Goal: Information Seeking & Learning: Learn about a topic

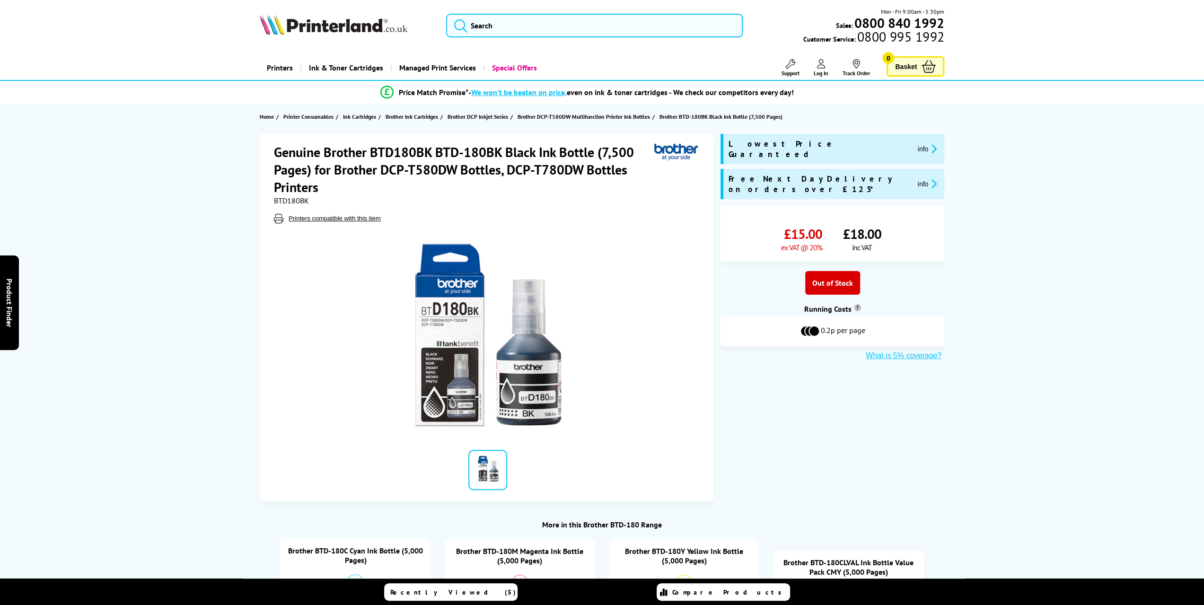
click at [476, 333] on img at bounding box center [488, 335] width 186 height 186
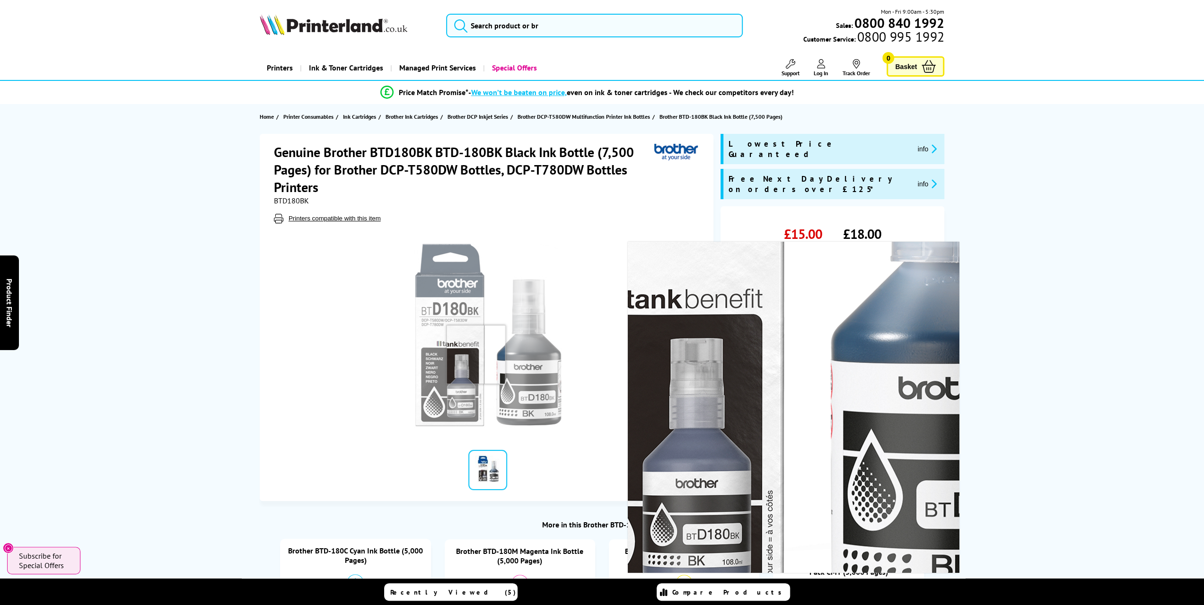
drag, startPoint x: 473, startPoint y: 348, endPoint x: 444, endPoint y: 347, distance: 28.9
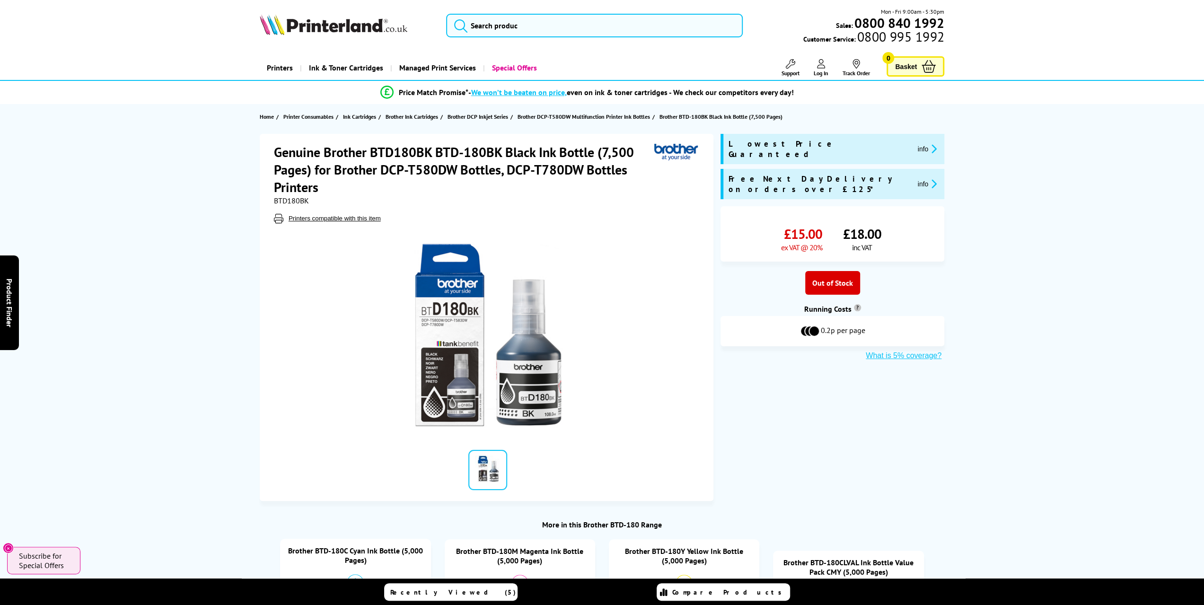
click at [879, 401] on div "Genuine Brother BTD180BK BTD-180BK Black Ink Bottle (7,500 Pages) for Brother D…" at bounding box center [602, 317] width 757 height 367
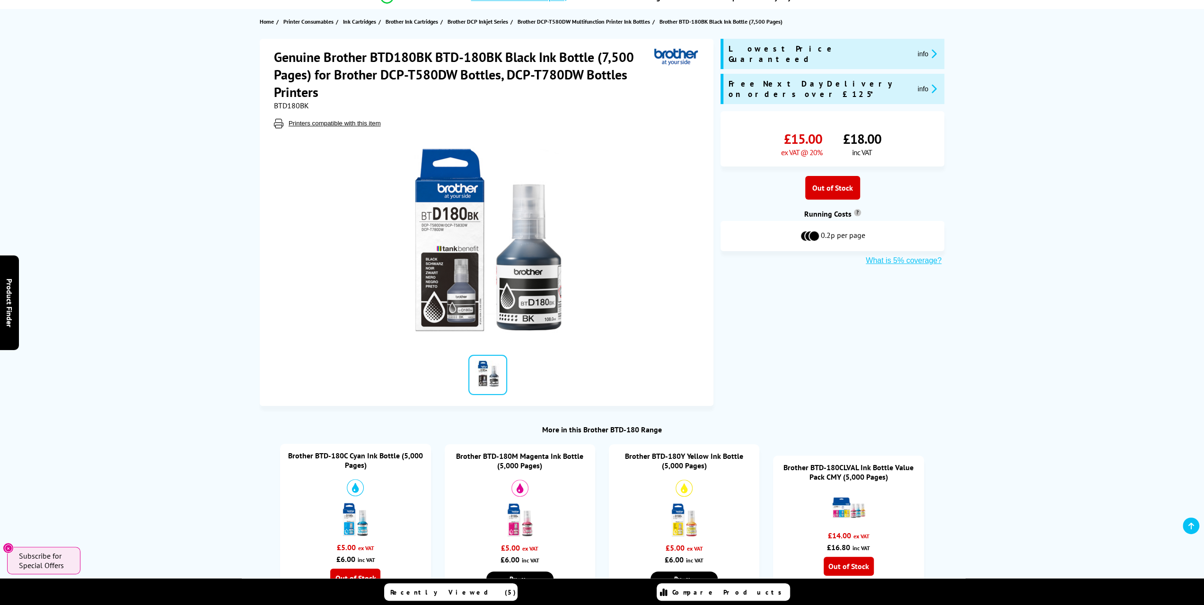
scroll to position [95, 0]
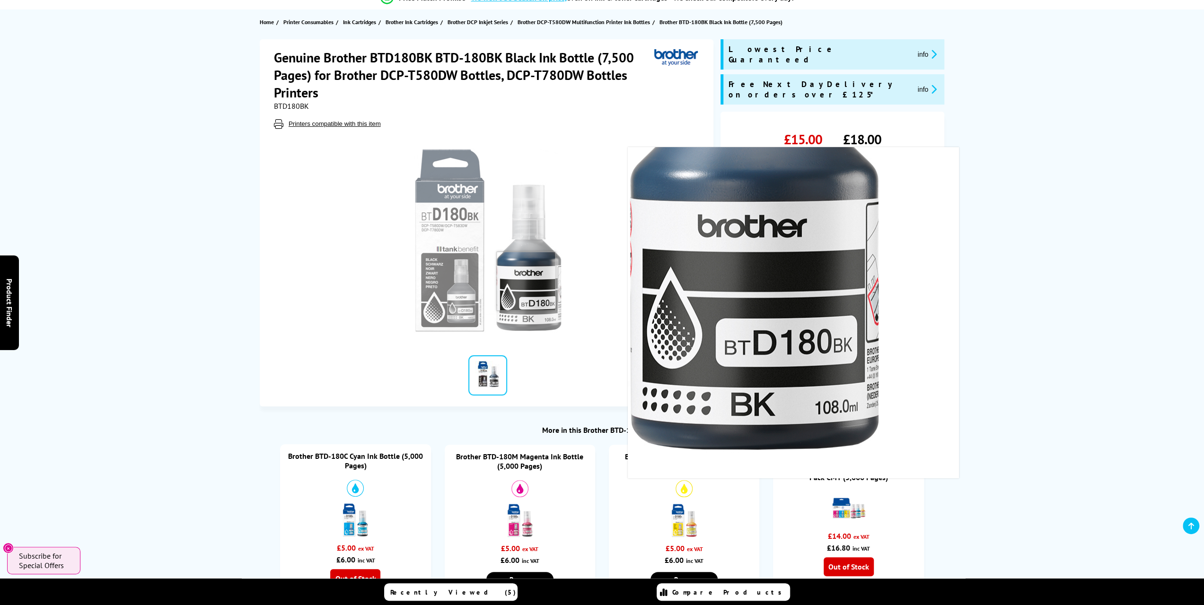
click at [526, 281] on img at bounding box center [488, 241] width 186 height 186
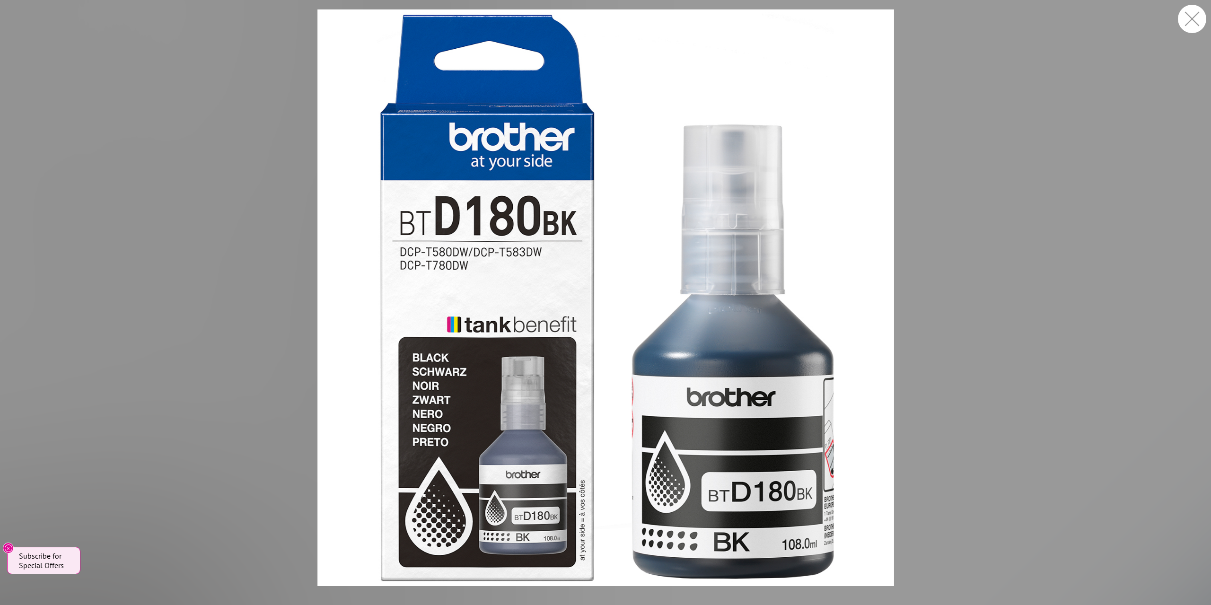
click at [1116, 160] on figure at bounding box center [605, 297] width 1211 height 577
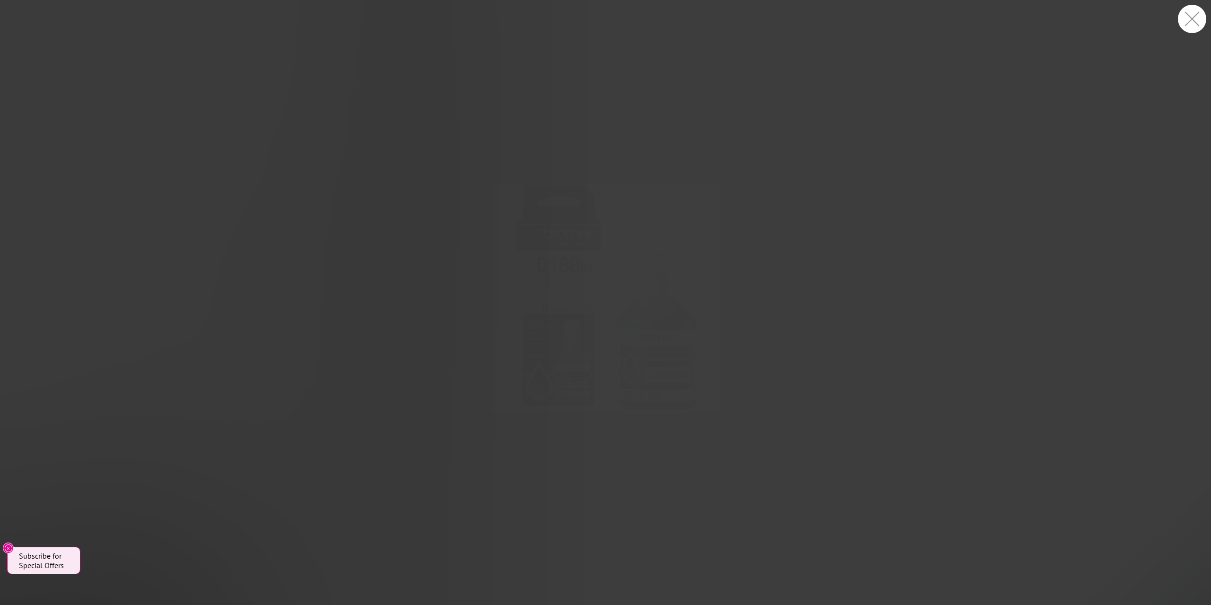
click at [1116, 160] on figure at bounding box center [605, 297] width 1211 height 577
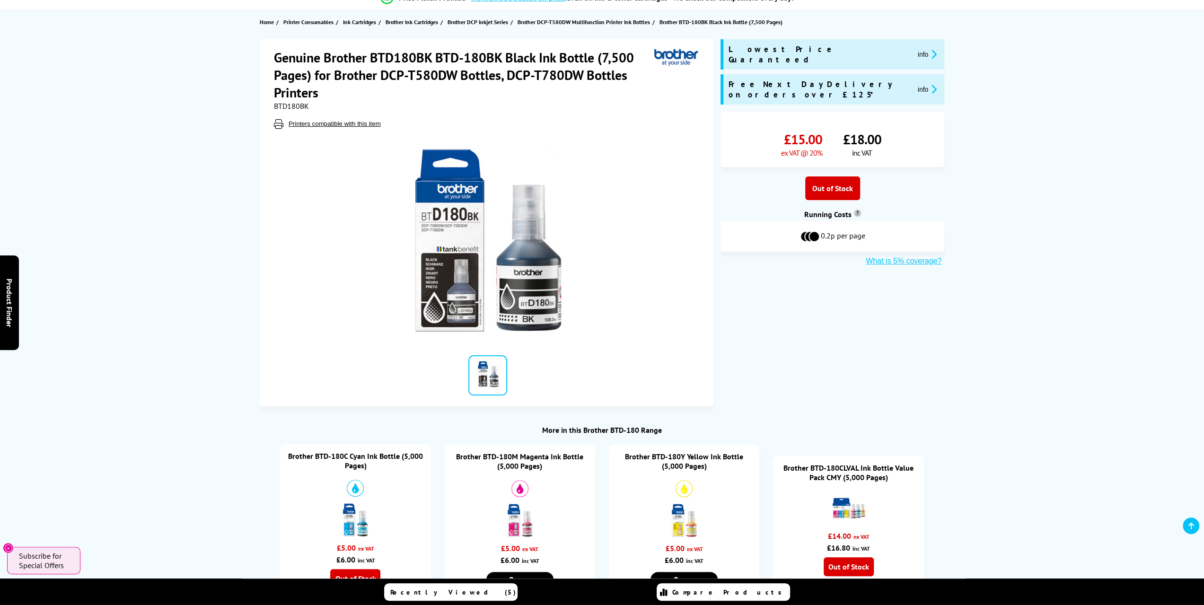
click at [593, 286] on div at bounding box center [488, 241] width 237 height 186
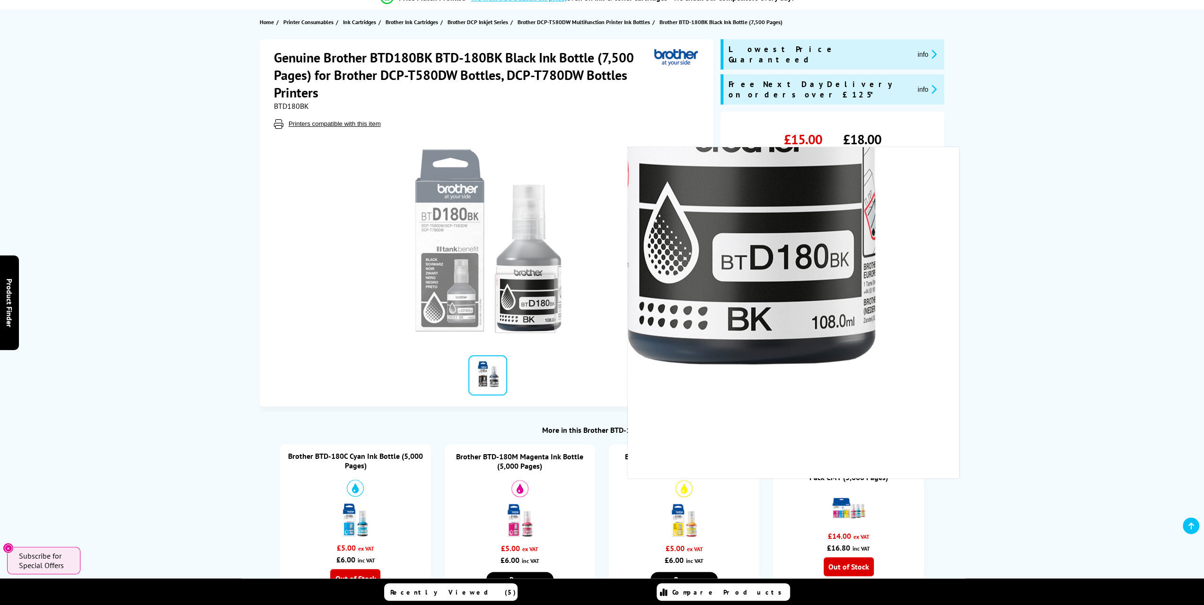
click at [525, 304] on img at bounding box center [488, 241] width 186 height 186
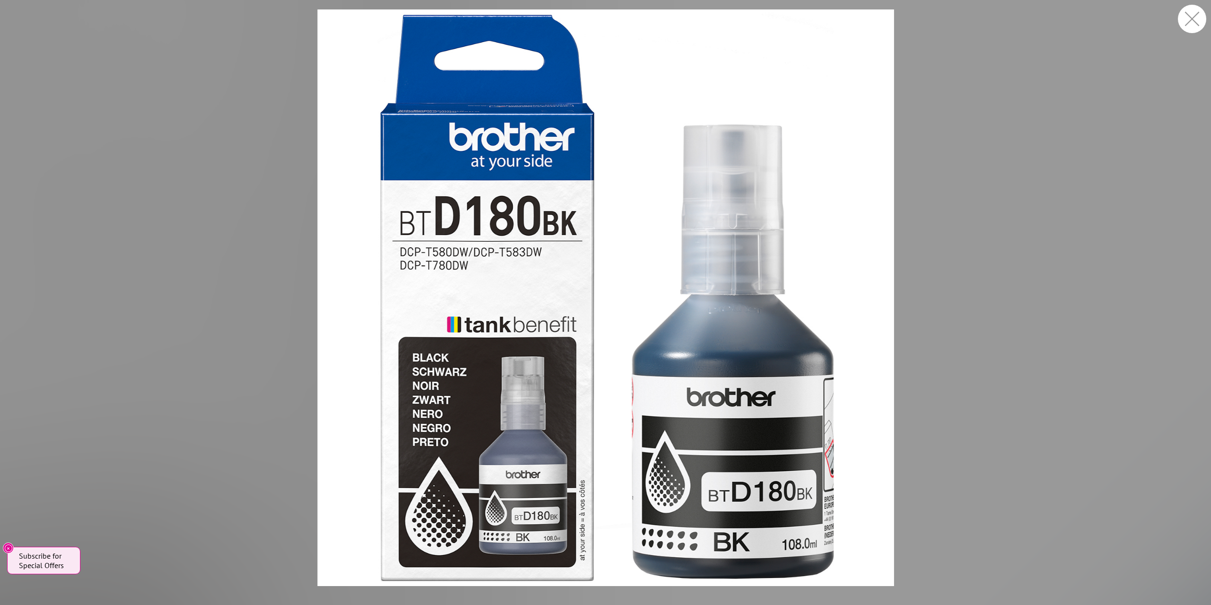
click at [297, 264] on figure at bounding box center [605, 297] width 1211 height 577
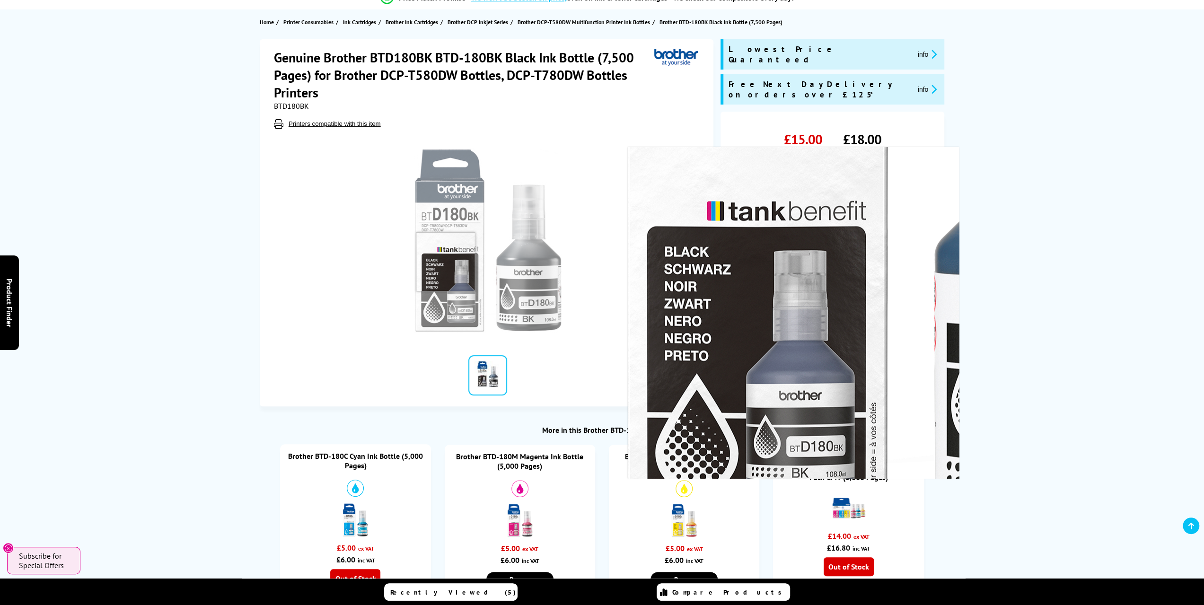
click at [446, 261] on img at bounding box center [488, 241] width 186 height 186
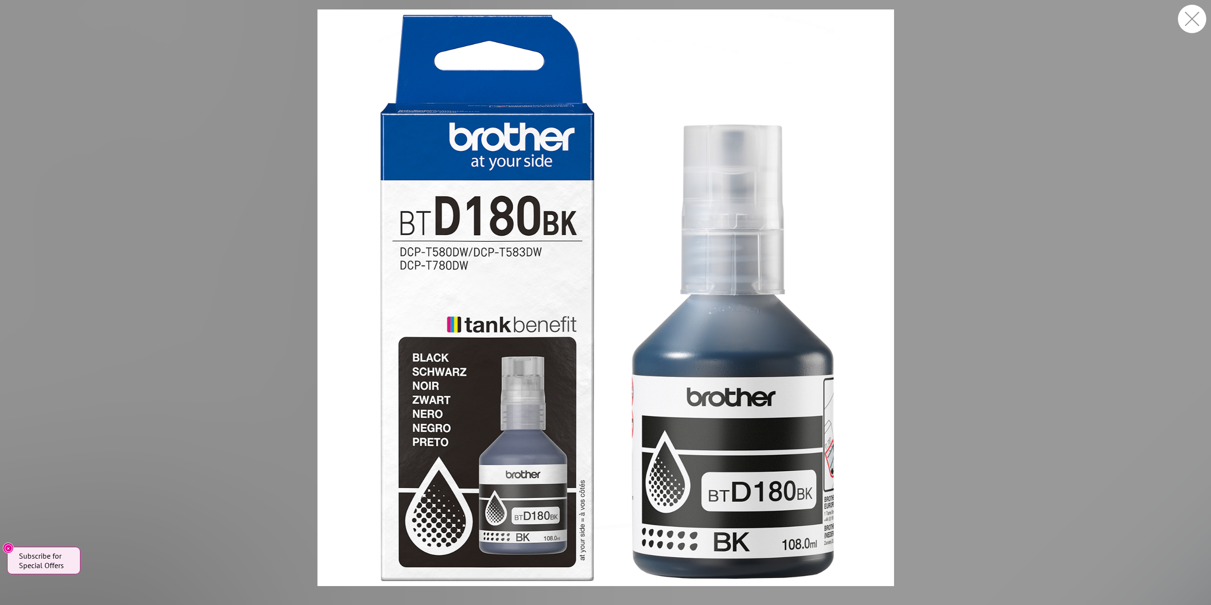
click at [1189, 20] on button "button" at bounding box center [1192, 19] width 28 height 28
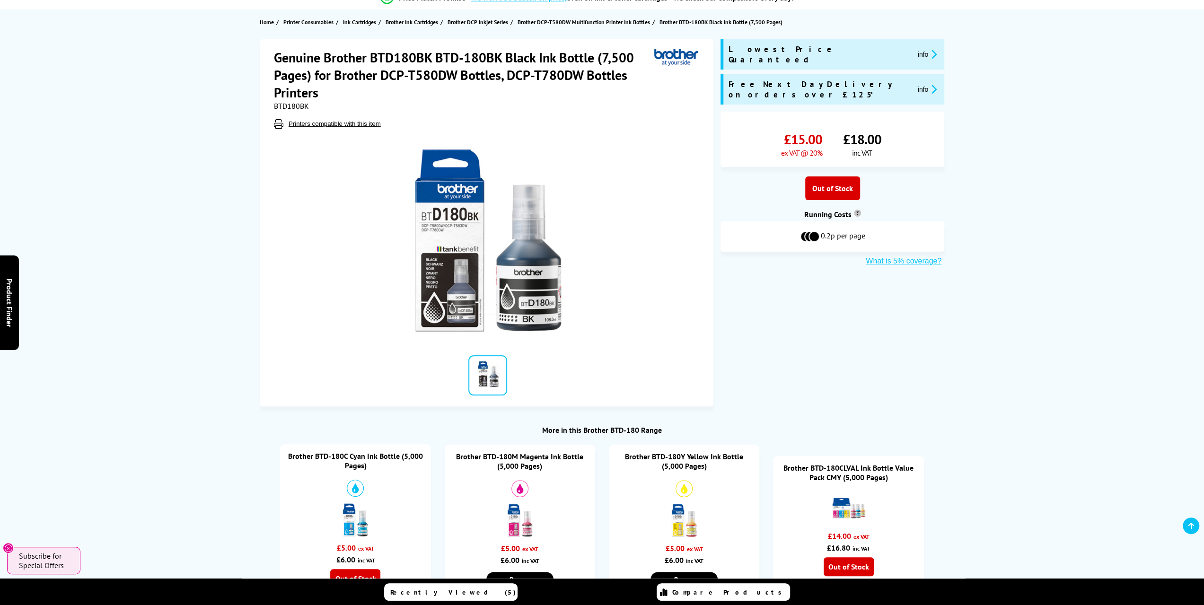
click at [343, 519] on img at bounding box center [355, 520] width 33 height 33
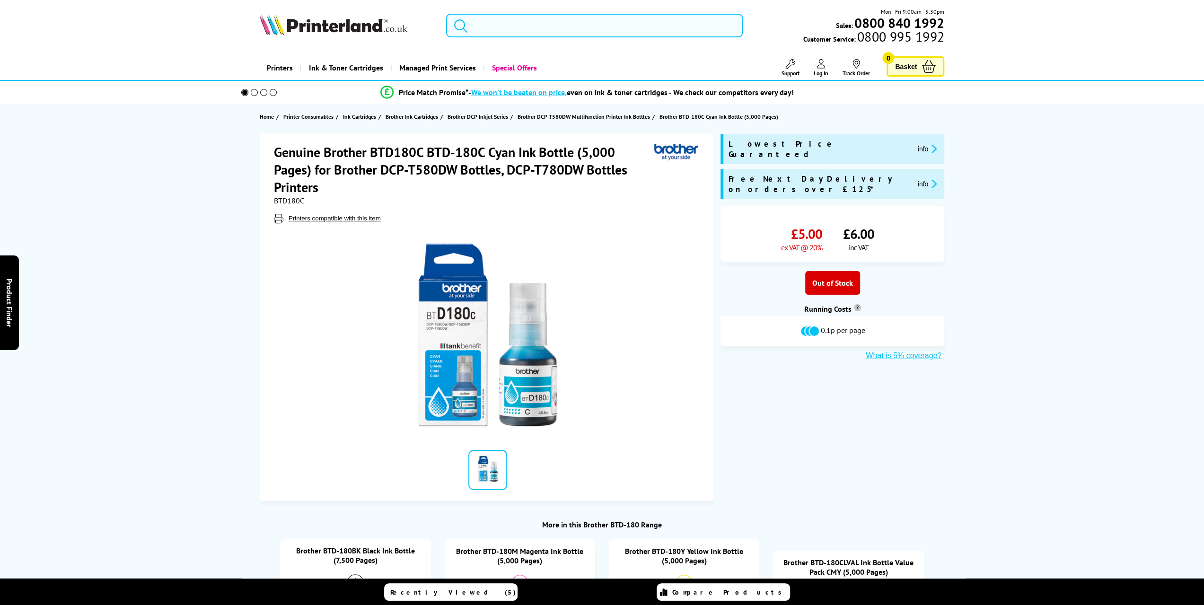
click at [479, 340] on img at bounding box center [488, 335] width 186 height 186
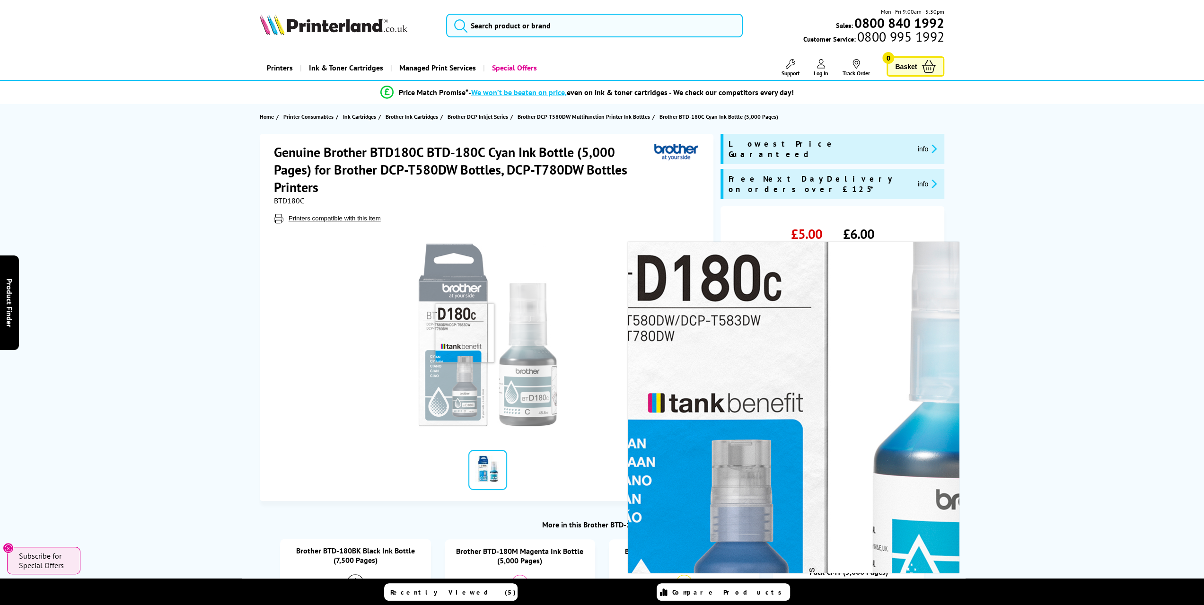
click at [465, 333] on img at bounding box center [488, 335] width 186 height 186
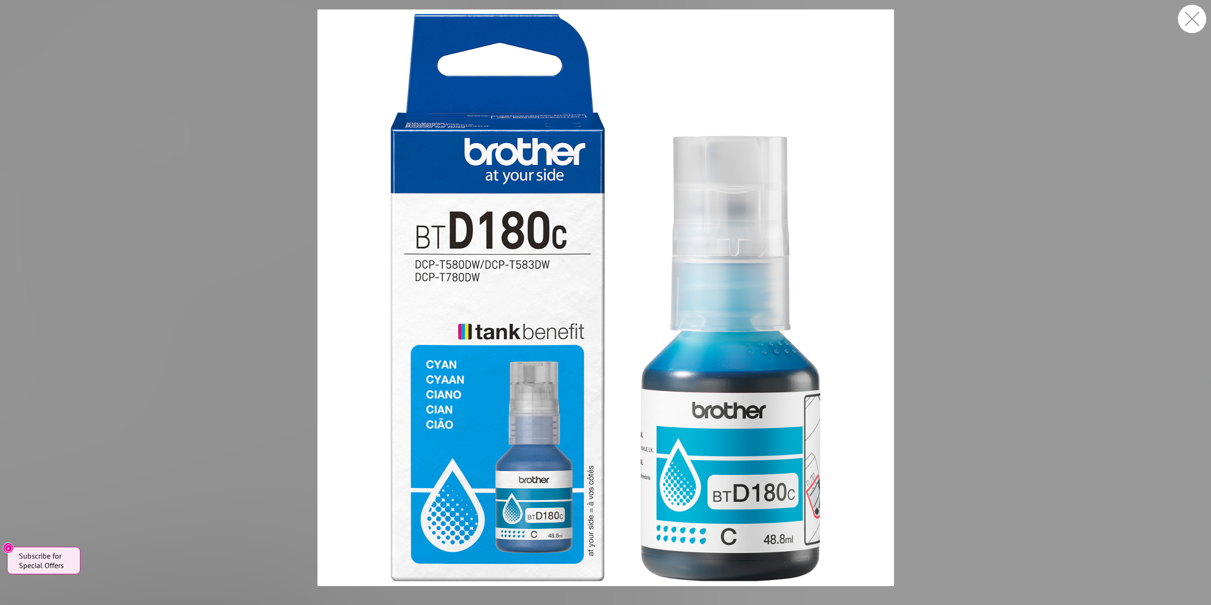
click at [326, 289] on img at bounding box center [606, 297] width 577 height 577
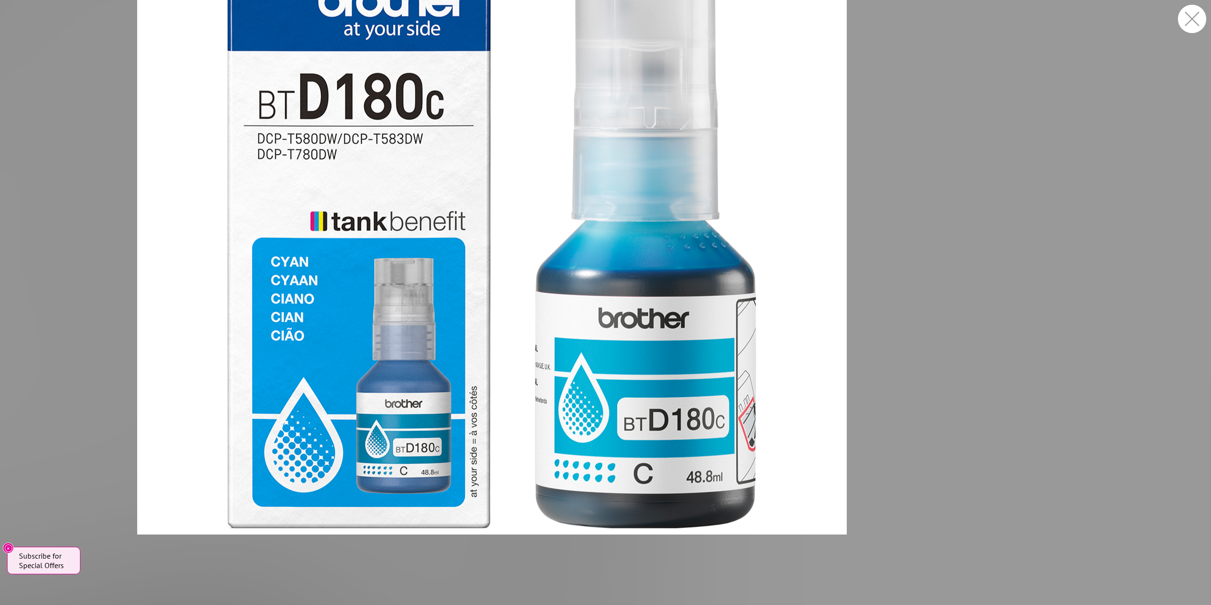
drag, startPoint x: 184, startPoint y: 213, endPoint x: 181, endPoint y: 221, distance: 8.3
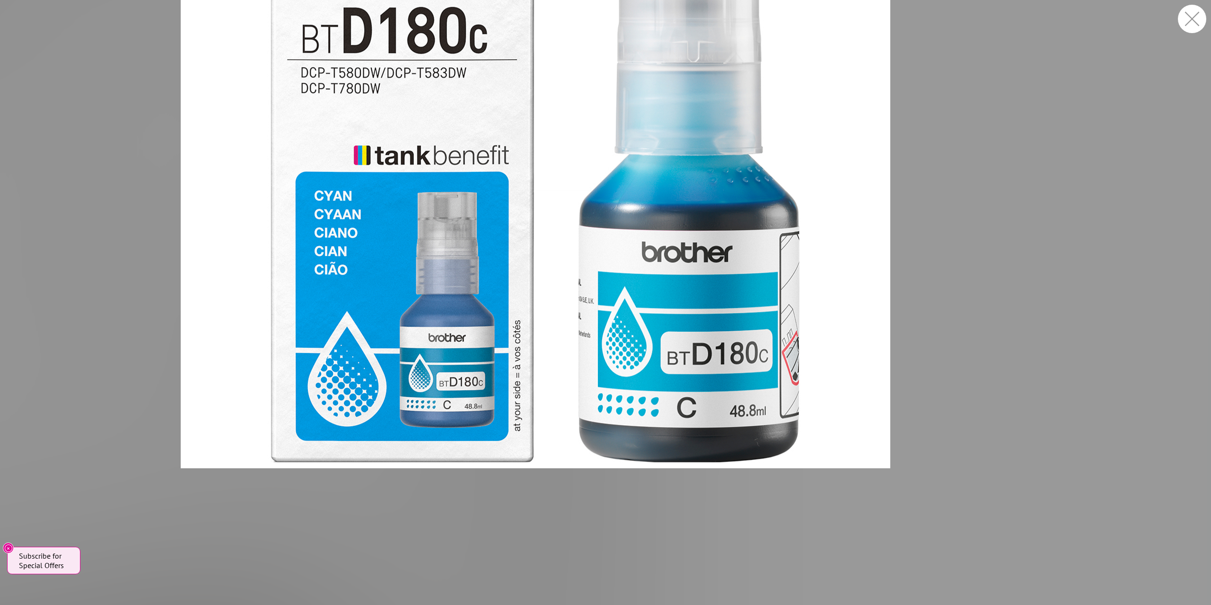
click at [144, 238] on figure at bounding box center [605, 302] width 1211 height 605
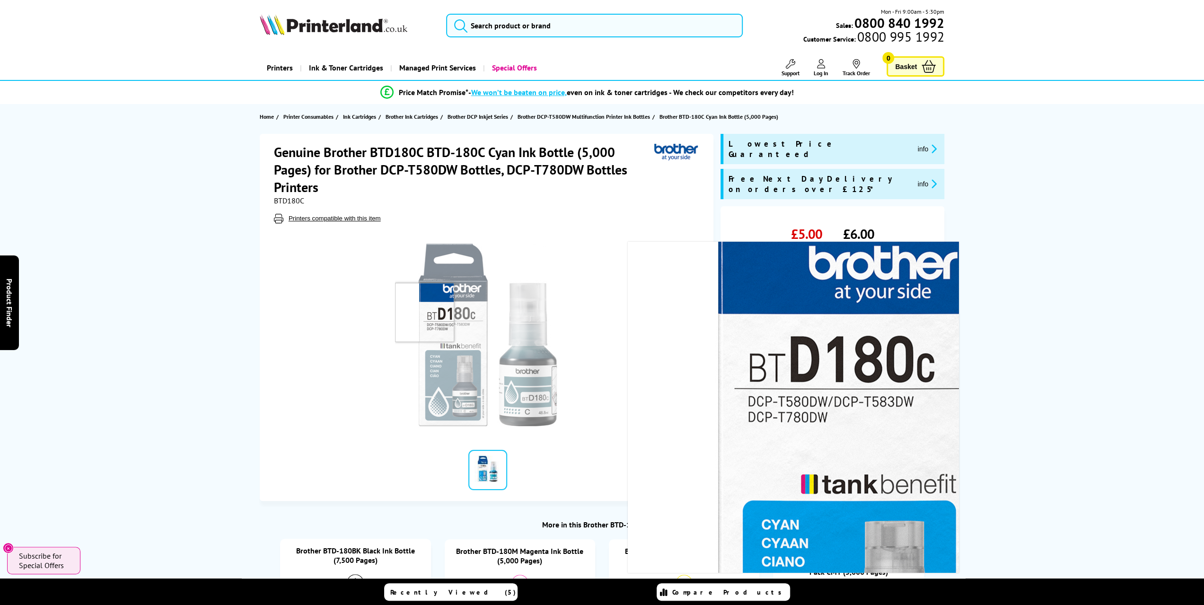
click at [412, 315] on img at bounding box center [488, 335] width 186 height 186
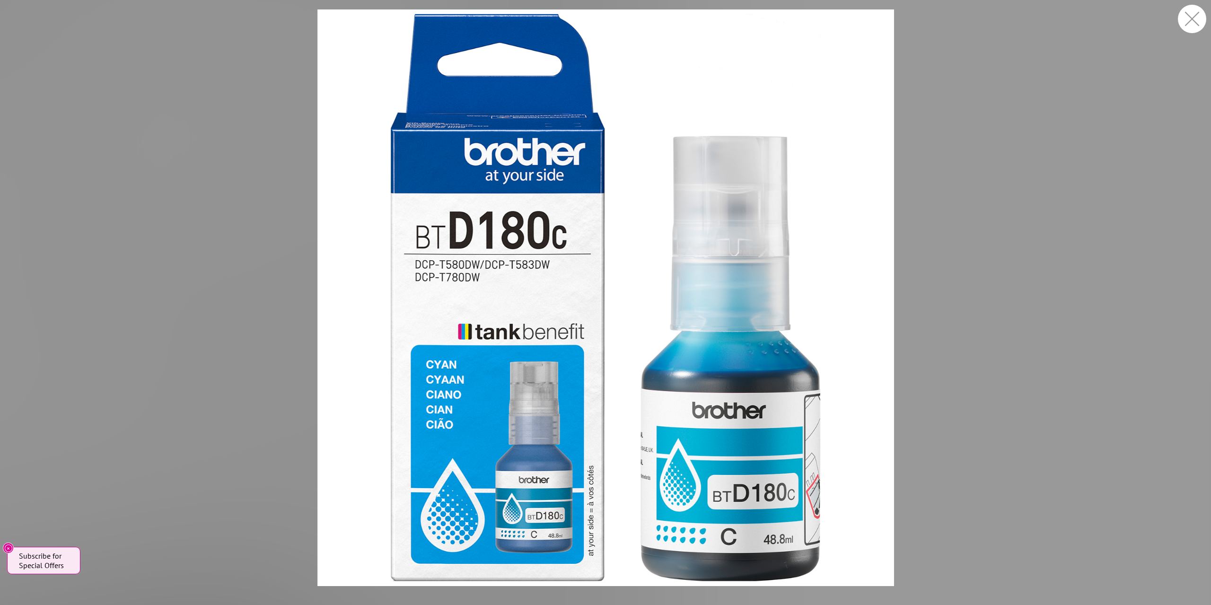
drag, startPoint x: 283, startPoint y: 239, endPoint x: 321, endPoint y: 233, distance: 37.8
click at [335, 149] on img at bounding box center [606, 297] width 577 height 577
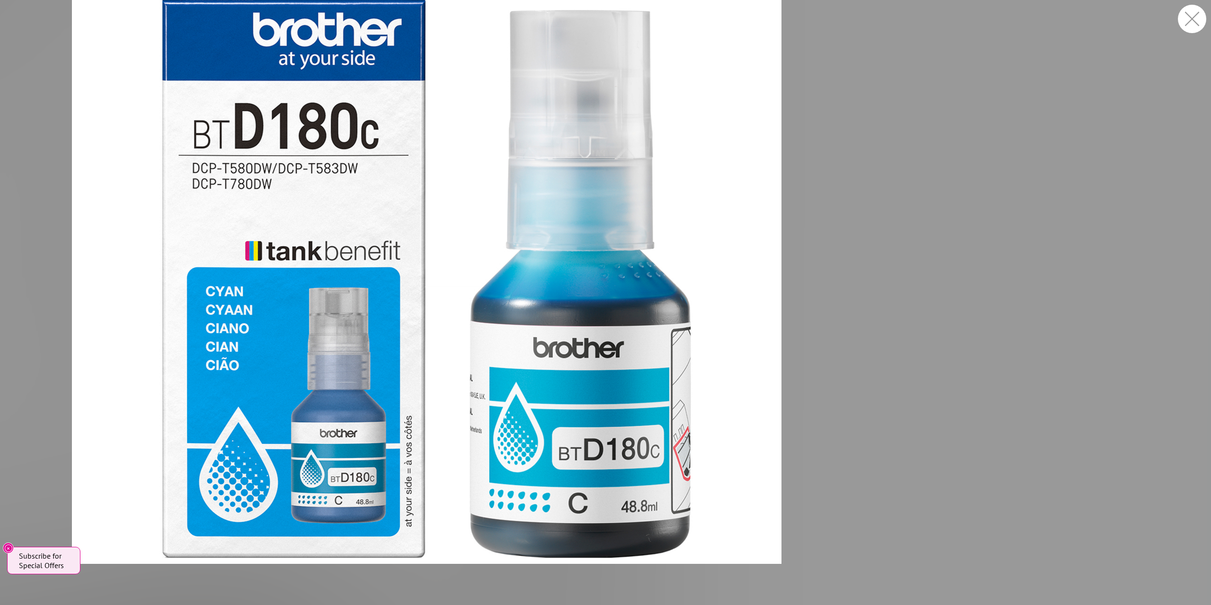
click at [335, 149] on figure at bounding box center [605, 302] width 1211 height 605
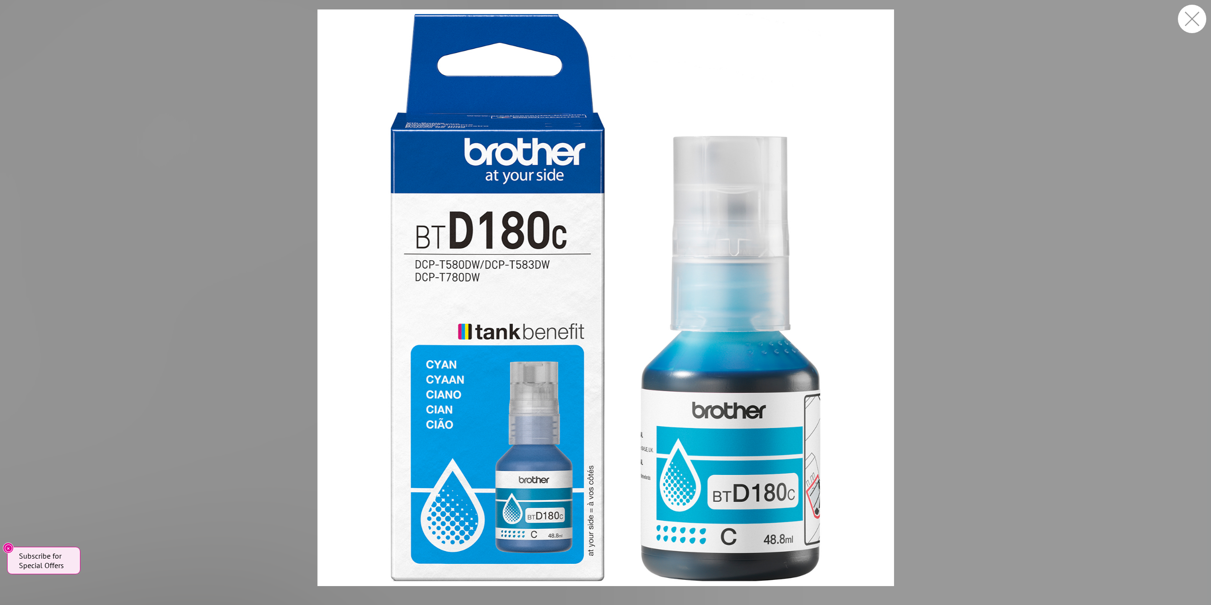
drag, startPoint x: 290, startPoint y: 226, endPoint x: 308, endPoint y: 194, distance: 36.4
drag, startPoint x: 308, startPoint y: 194, endPoint x: 317, endPoint y: 177, distance: 19.3
drag, startPoint x: 317, startPoint y: 177, endPoint x: 321, endPoint y: 172, distance: 6.7
drag, startPoint x: 309, startPoint y: 2, endPoint x: 623, endPoint y: 261, distance: 406.1
click at [623, 261] on div at bounding box center [605, 302] width 1211 height 605
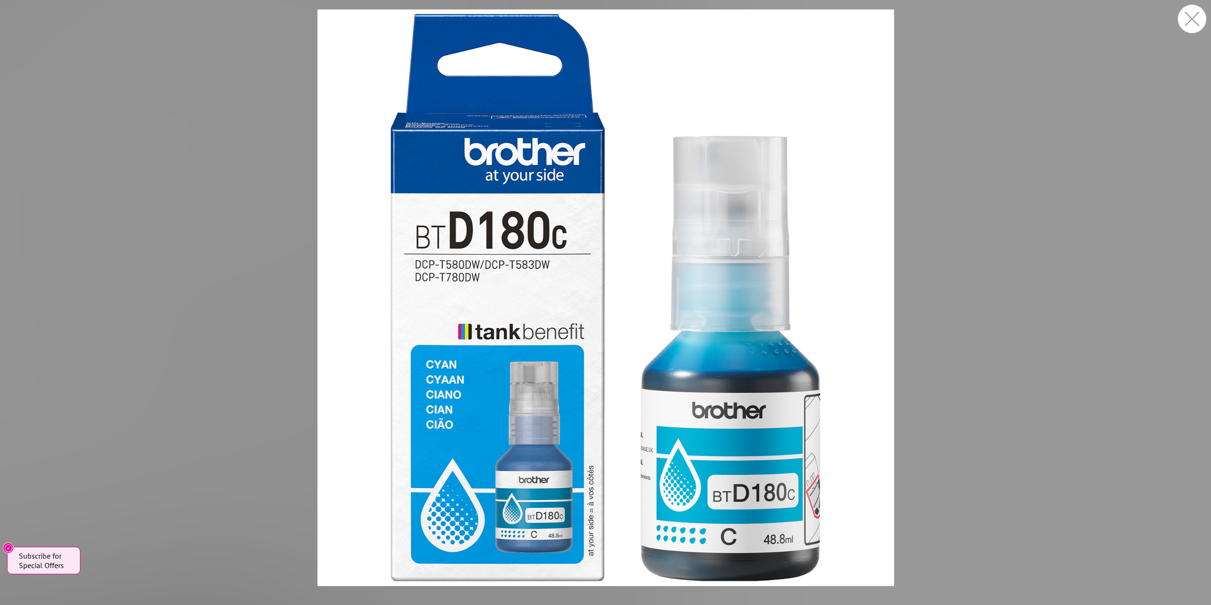
drag, startPoint x: 1031, startPoint y: 535, endPoint x: 447, endPoint y: 239, distance: 654.4
click at [447, 239] on figure at bounding box center [605, 297] width 1211 height 577
click at [673, 291] on img at bounding box center [606, 297] width 577 height 577
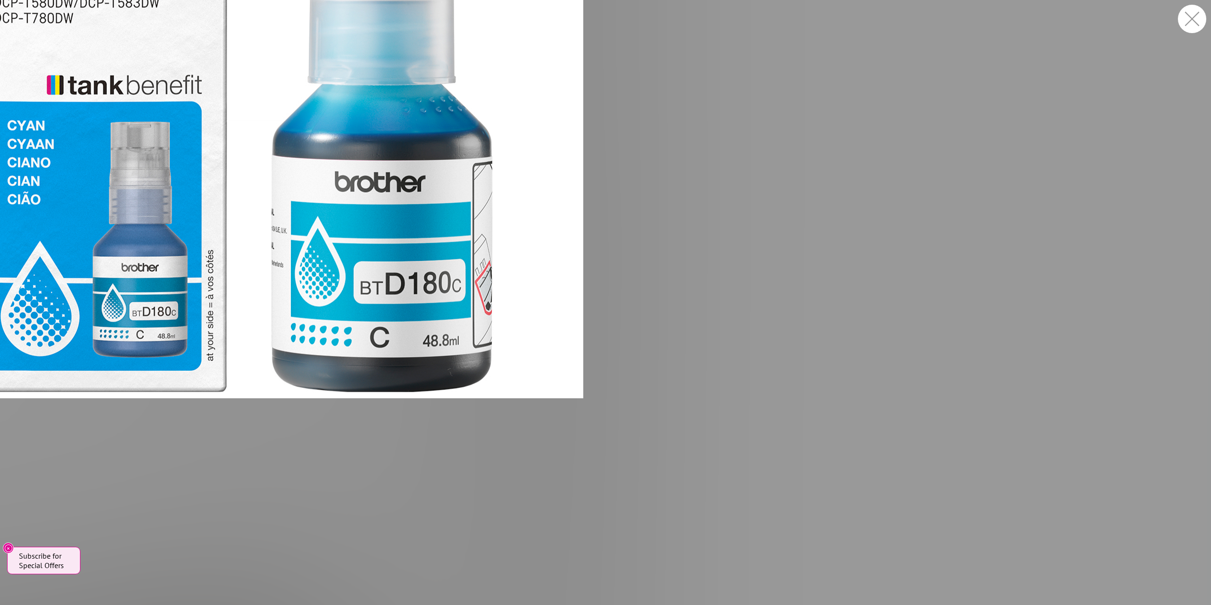
click at [673, 291] on figure at bounding box center [605, 302] width 1211 height 605
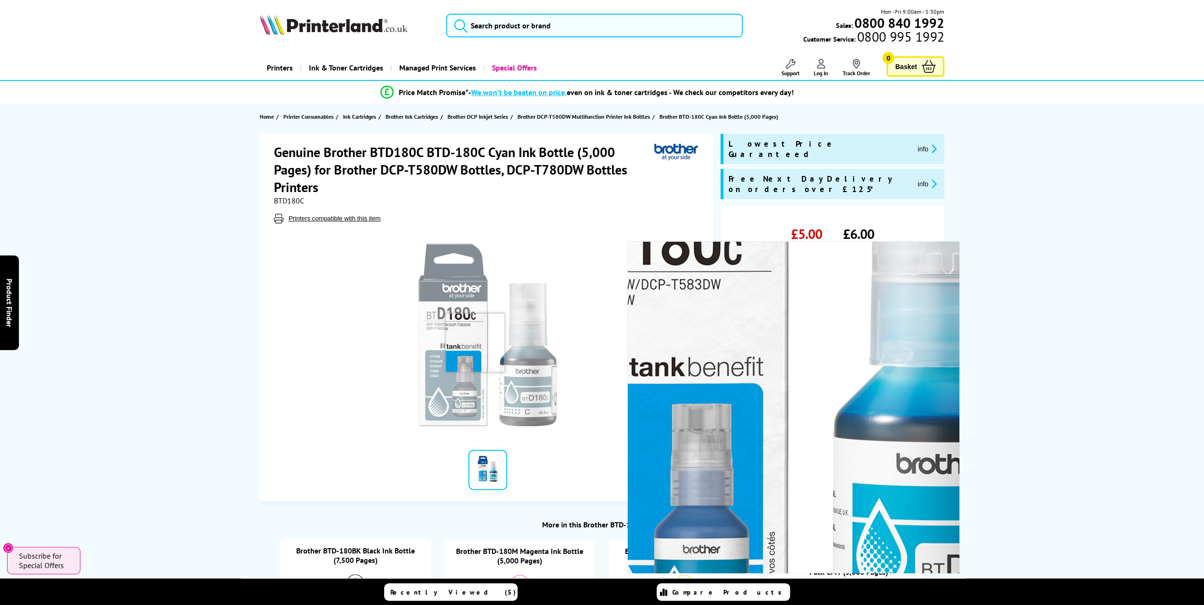
click at [475, 342] on img at bounding box center [488, 335] width 186 height 186
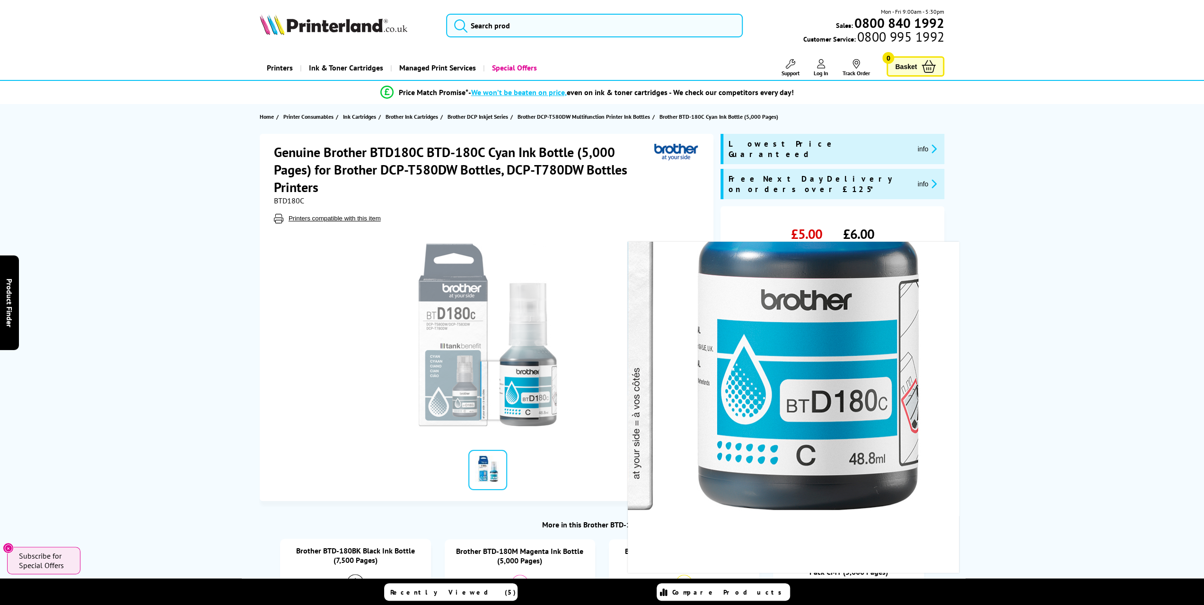
click at [510, 390] on img at bounding box center [488, 335] width 186 height 186
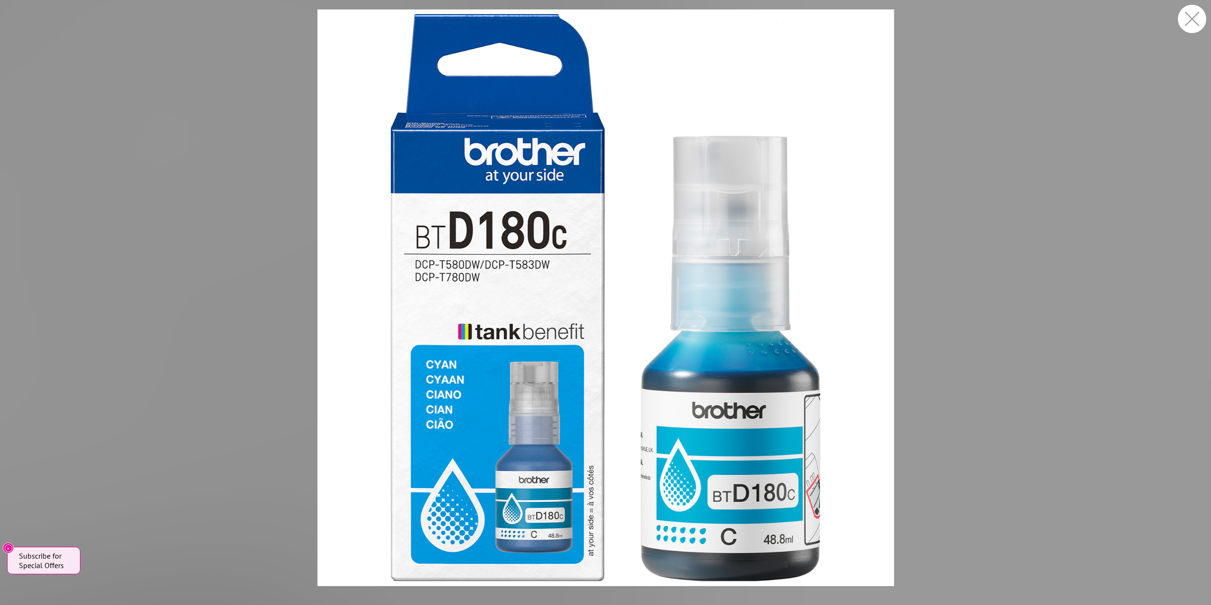
click at [780, 548] on img at bounding box center [606, 297] width 577 height 577
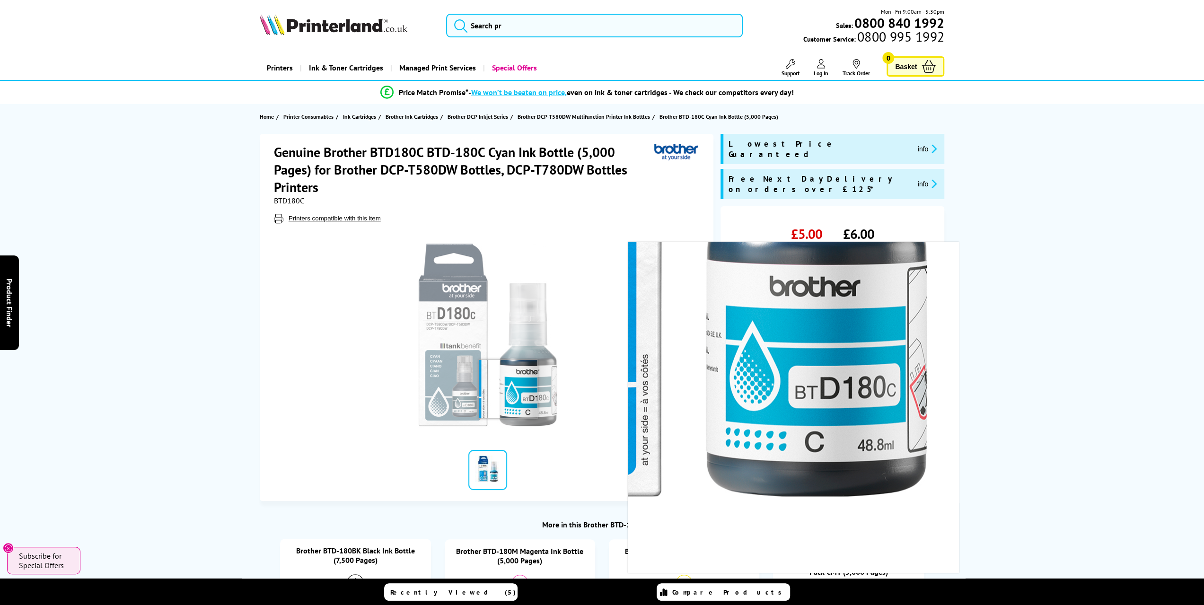
click at [508, 389] on img at bounding box center [488, 335] width 186 height 186
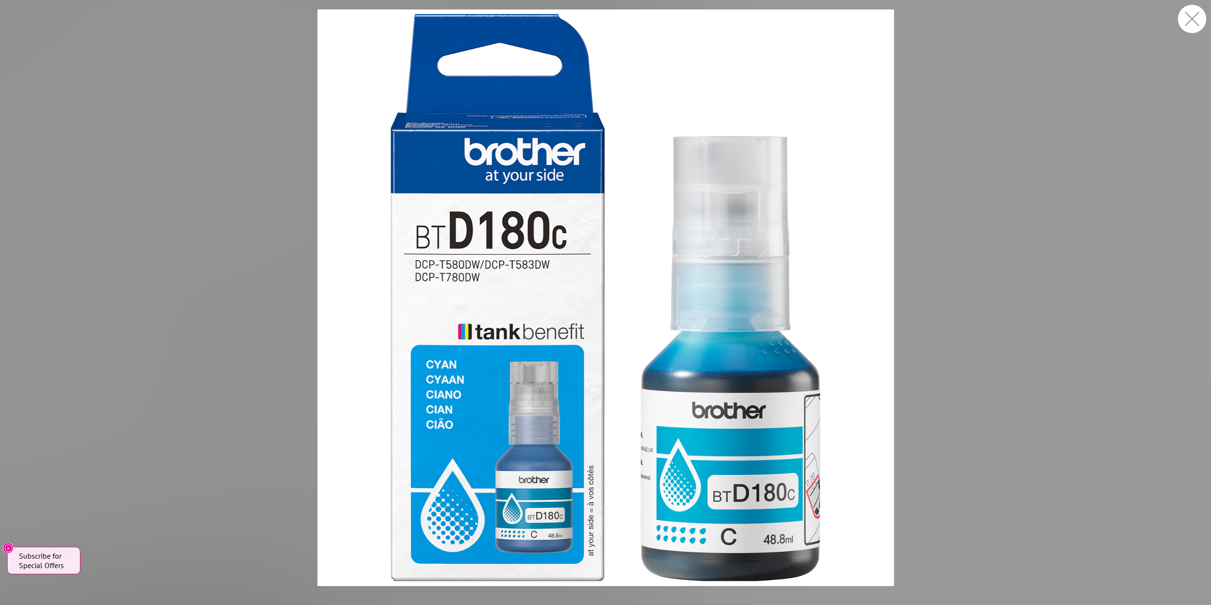
drag, startPoint x: 311, startPoint y: 4, endPoint x: 912, endPoint y: 594, distance: 842.3
click at [912, 594] on div at bounding box center [605, 302] width 1211 height 605
click at [908, 592] on figcaption at bounding box center [605, 590] width 1211 height 9
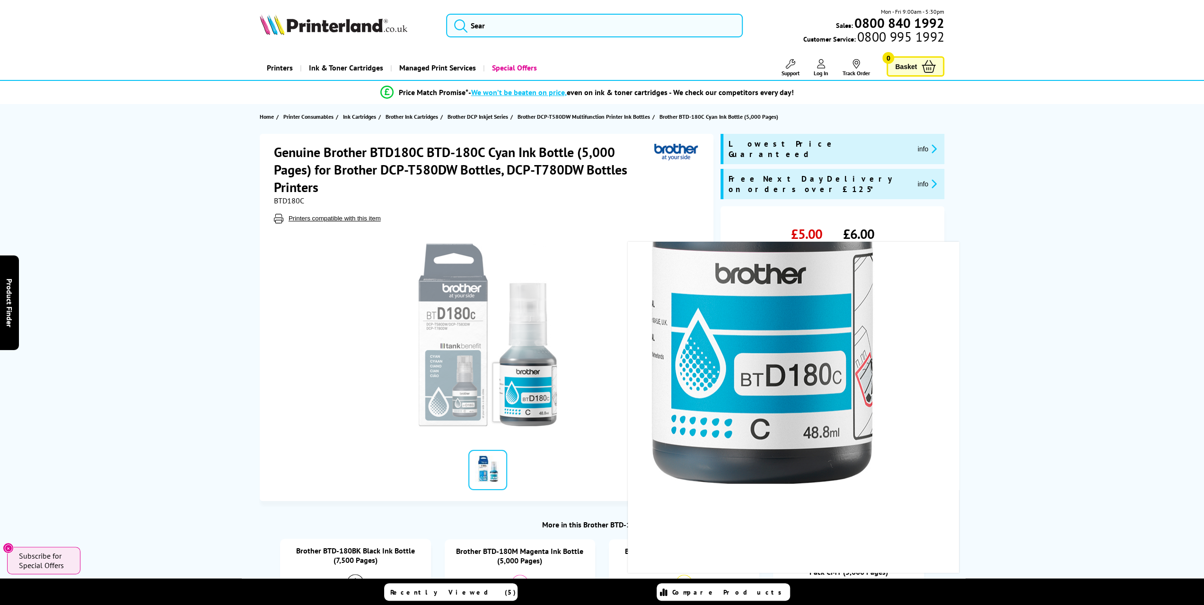
click at [522, 392] on img at bounding box center [488, 335] width 186 height 186
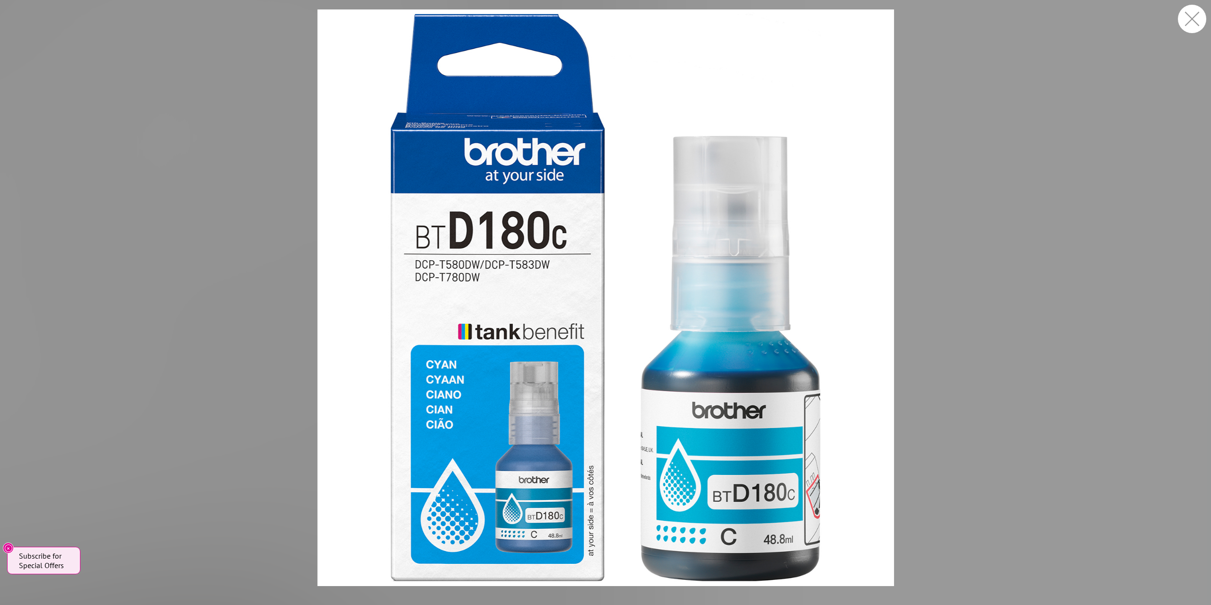
click at [1192, 23] on button "button" at bounding box center [1192, 19] width 28 height 28
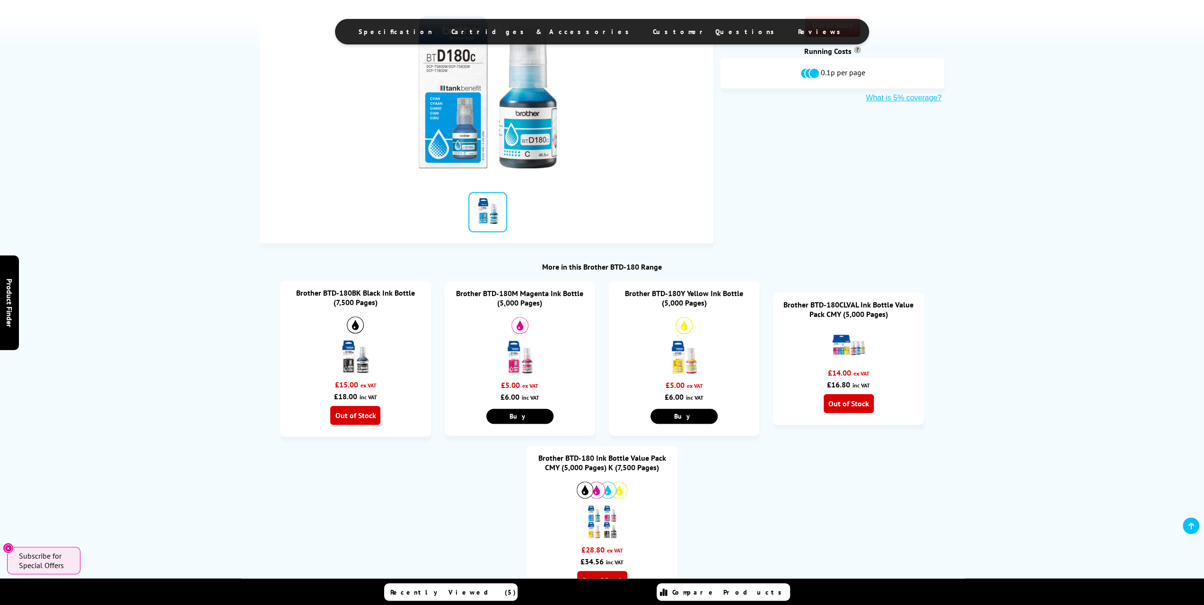
scroll to position [237, 0]
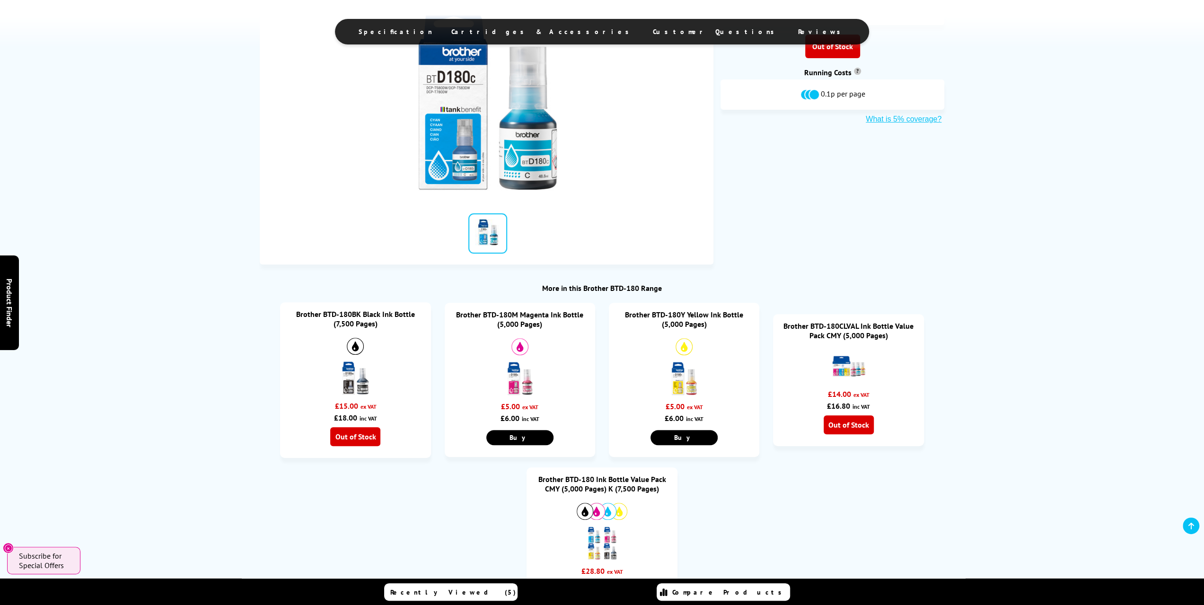
click at [517, 316] on link "Brother BTD-180M Magenta Ink Bottle (5,000 Pages)" at bounding box center [519, 319] width 127 height 19
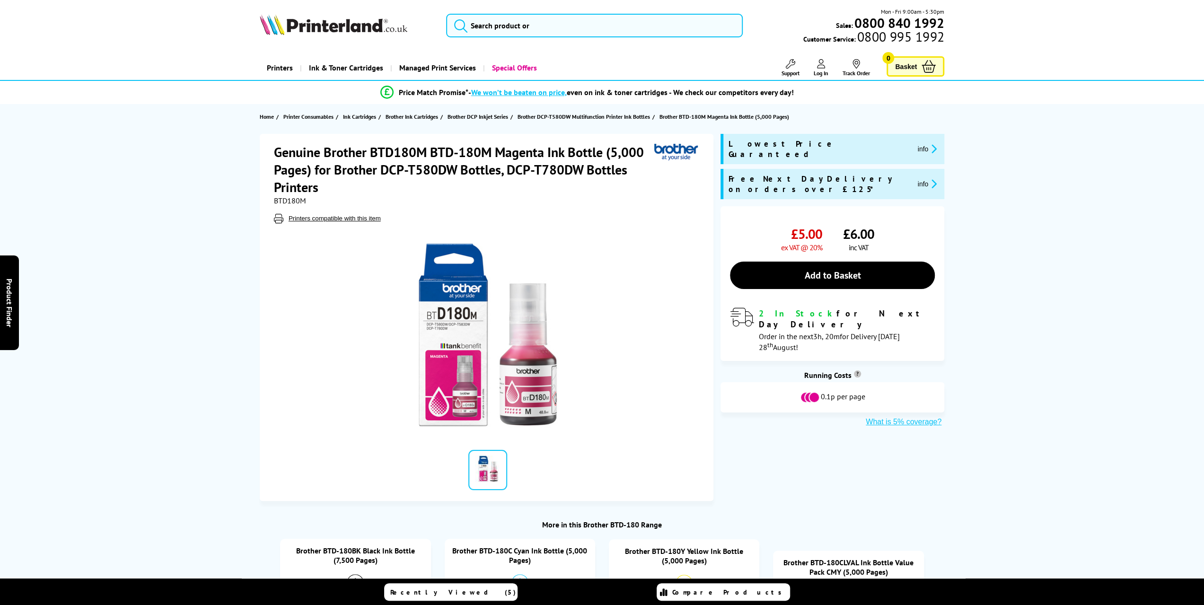
click at [517, 316] on img at bounding box center [488, 335] width 186 height 186
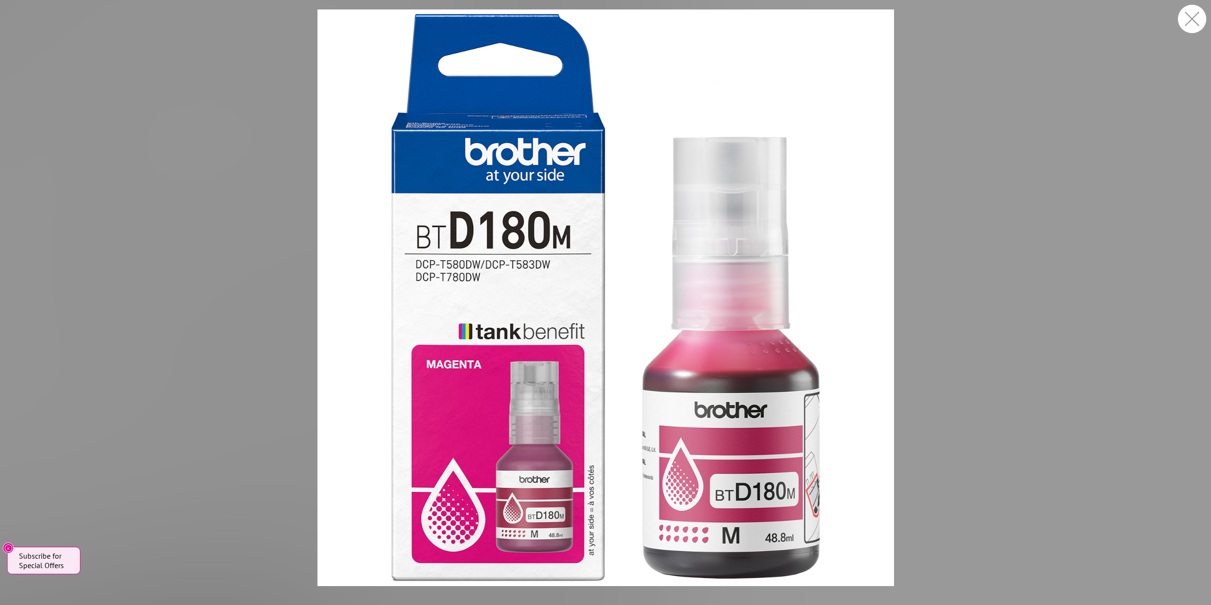
drag, startPoint x: 0, startPoint y: 0, endPoint x: 517, endPoint y: 316, distance: 605.5
